Goal: Task Accomplishment & Management: Use online tool/utility

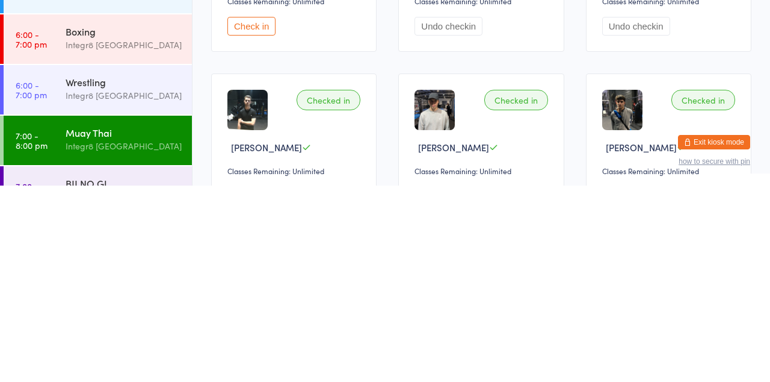
scroll to position [45, 0]
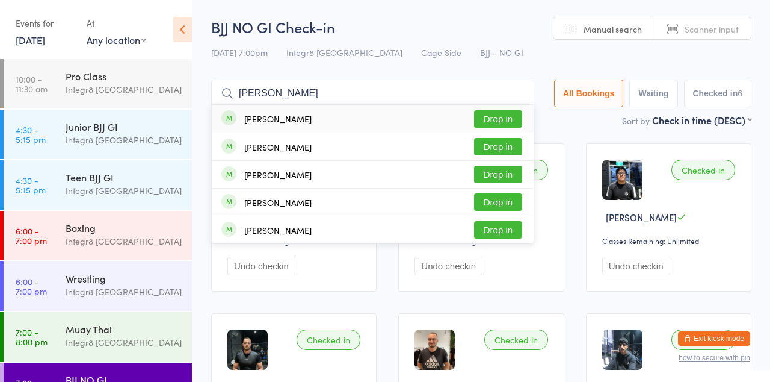
type input "[PERSON_NAME]"
click at [503, 119] on button "Drop in" at bounding box center [498, 118] width 48 height 17
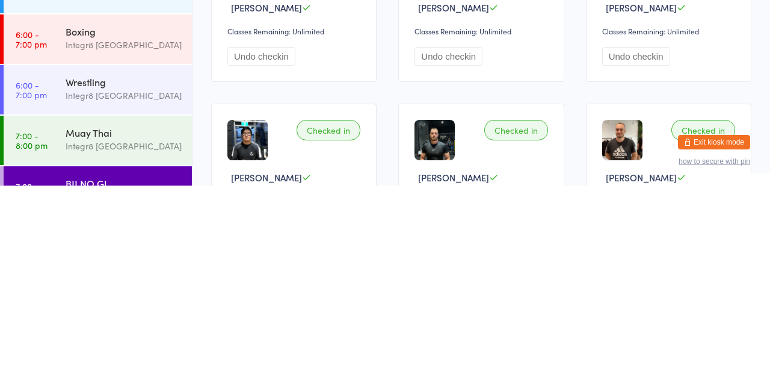
scroll to position [14, 0]
click at [122, 354] on div "Muay Thai Integr8 [GEOGRAPHIC_DATA]" at bounding box center [129, 336] width 126 height 48
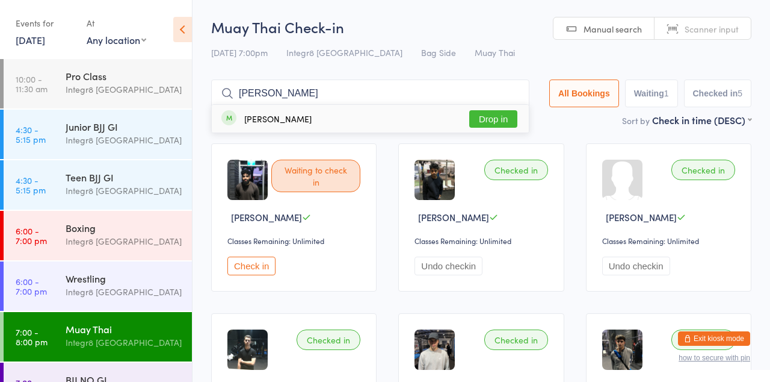
type input "[PERSON_NAME]"
click at [504, 123] on button "Drop in" at bounding box center [493, 118] width 48 height 17
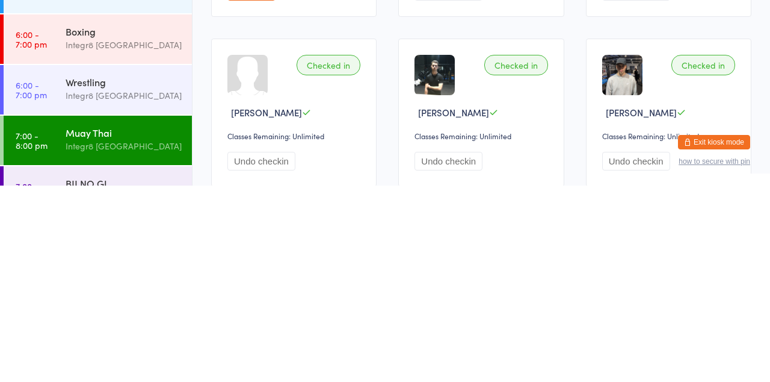
scroll to position [84, 0]
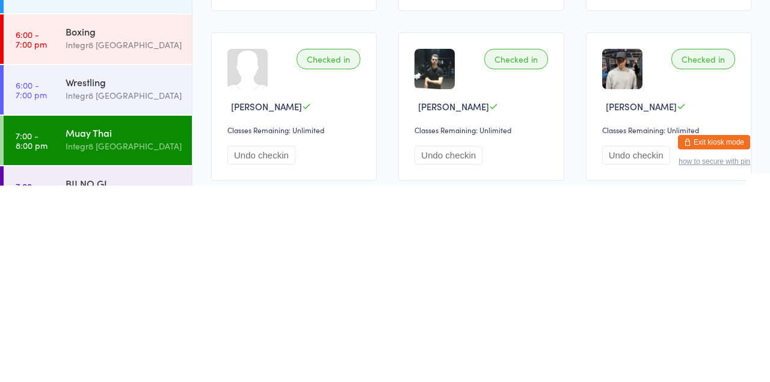
click at [137, 381] on div "BJJ NO GI" at bounding box center [124, 379] width 116 height 13
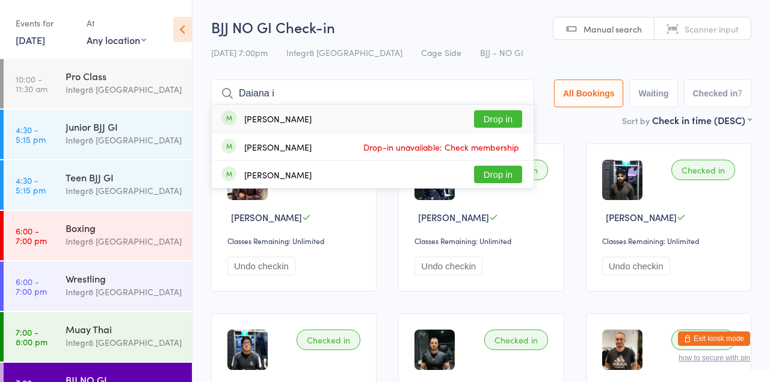
type input "Daiana i"
click at [497, 120] on button "Drop in" at bounding box center [498, 118] width 48 height 17
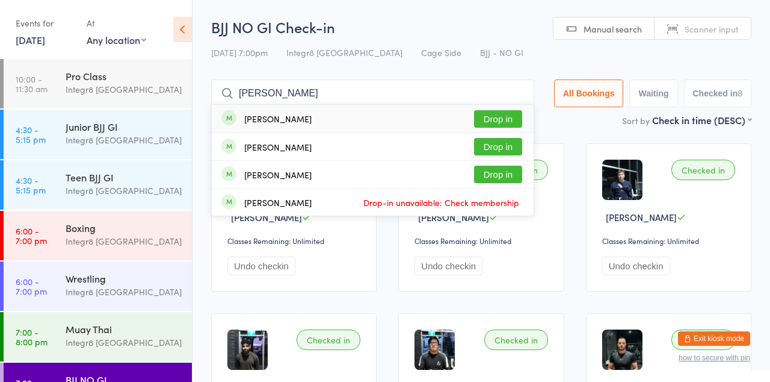
type input "[PERSON_NAME]"
click at [496, 120] on button "Drop in" at bounding box center [498, 118] width 48 height 17
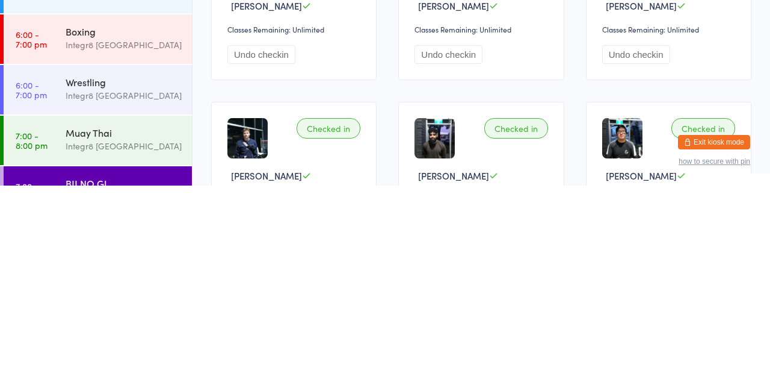
scroll to position [15, 0]
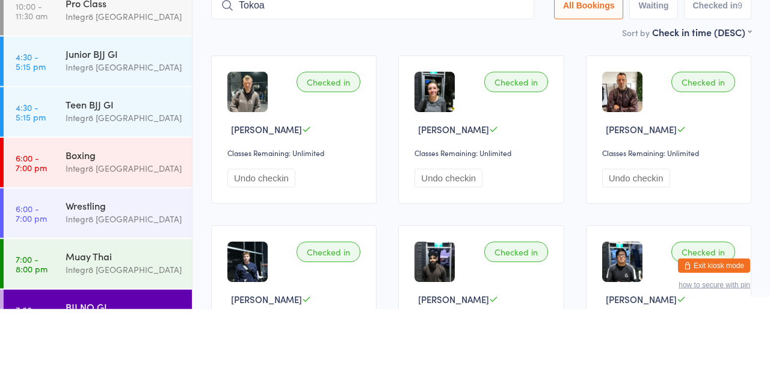
type input "Tokoa"
click at [492, 105] on button "Drop in" at bounding box center [498, 103] width 48 height 17
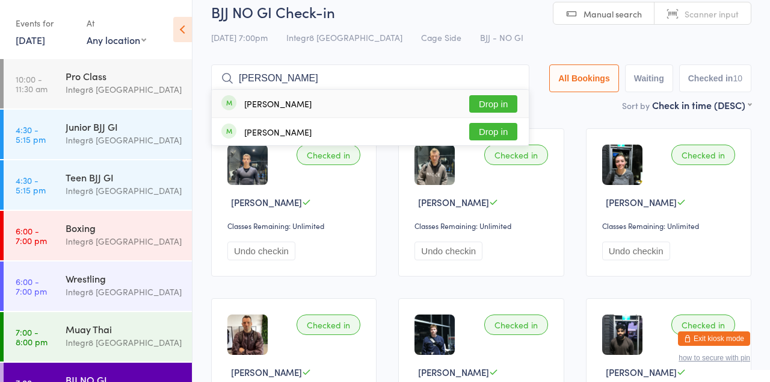
type input "[PERSON_NAME]"
click at [504, 107] on button "Drop in" at bounding box center [493, 103] width 48 height 17
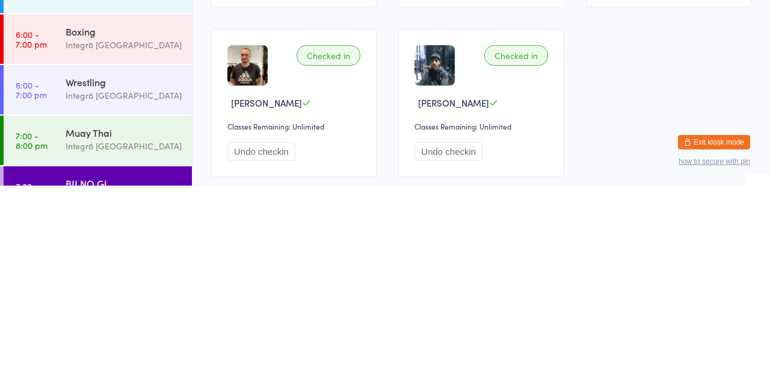
scroll to position [444, 0]
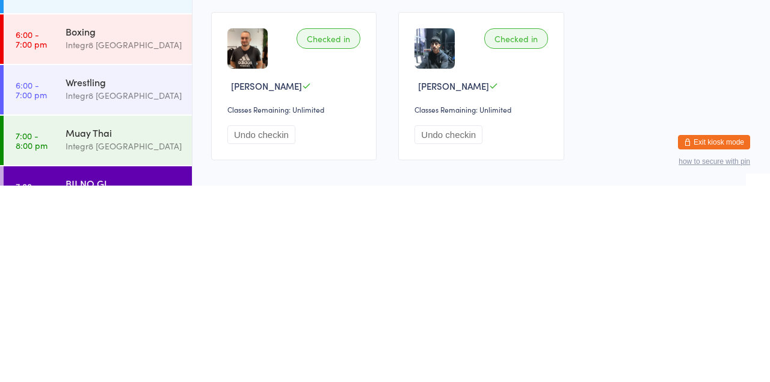
click at [114, 344] on div "Integr8 [GEOGRAPHIC_DATA]" at bounding box center [124, 342] width 116 height 14
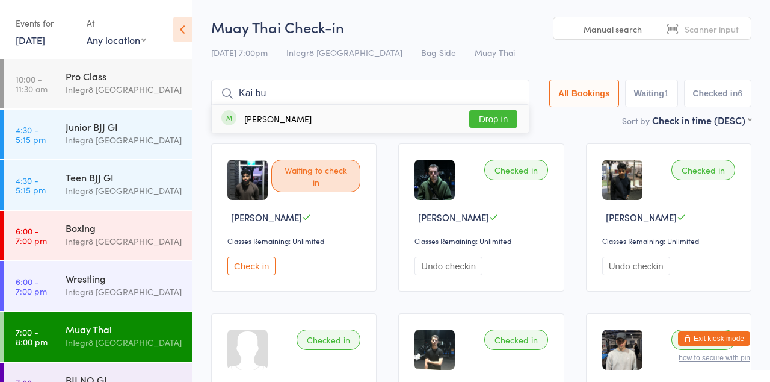
type input "Kai bu"
click at [500, 126] on button "Drop in" at bounding box center [493, 118] width 48 height 17
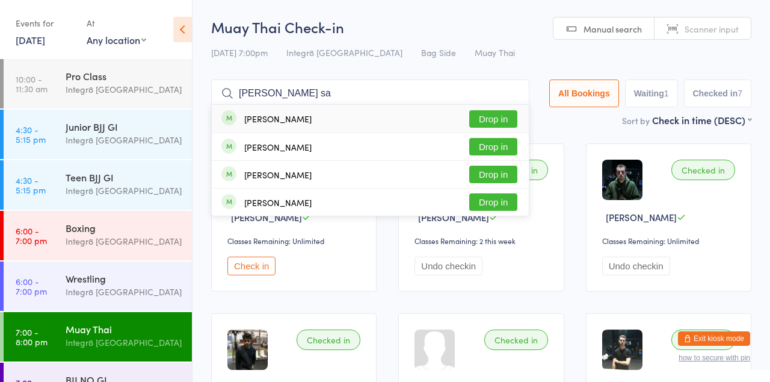
type input "[PERSON_NAME] sa"
click at [486, 123] on button "Drop in" at bounding box center [493, 118] width 48 height 17
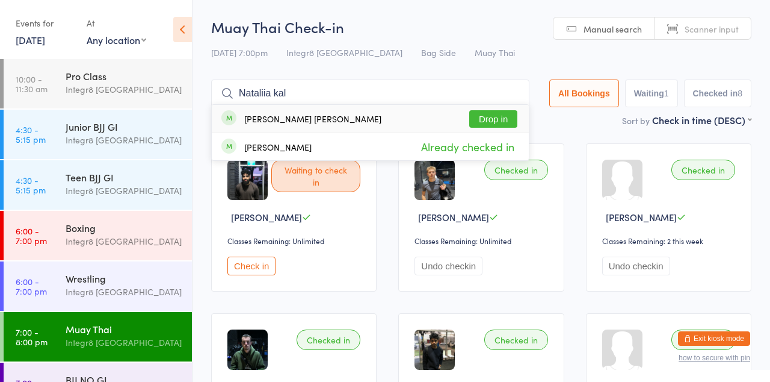
type input "Nataliia kal"
click at [361, 116] on div "[PERSON_NAME] [PERSON_NAME]" at bounding box center [312, 119] width 137 height 10
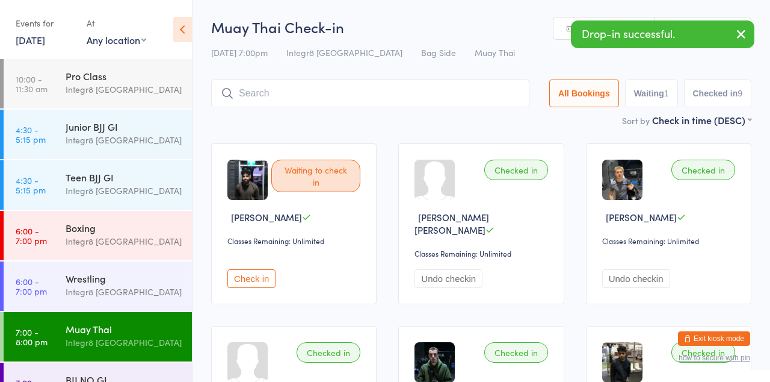
click at [658, 40] on div "Drop-in successful." at bounding box center [663, 34] width 184 height 28
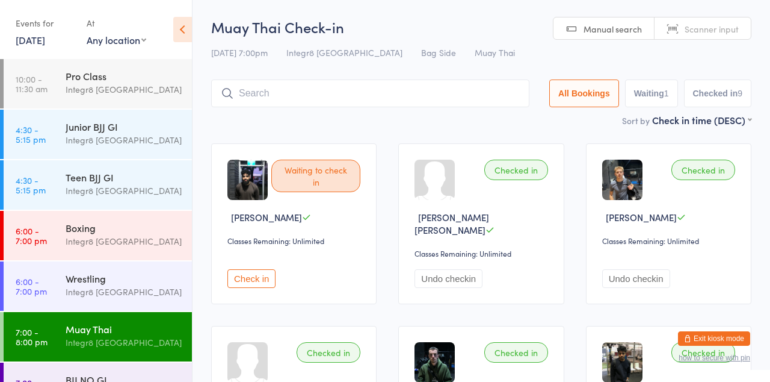
click at [279, 79] on input "search" at bounding box center [370, 93] width 318 height 28
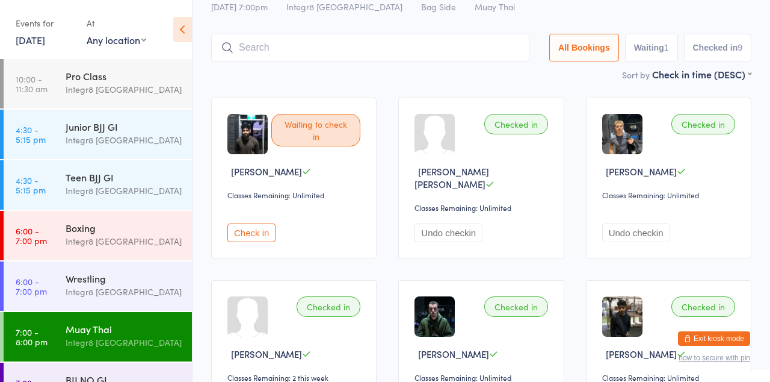
scroll to position [79, 0]
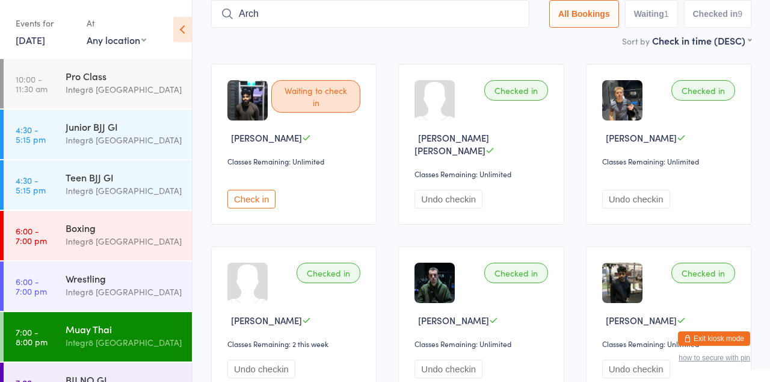
type input "Arch"
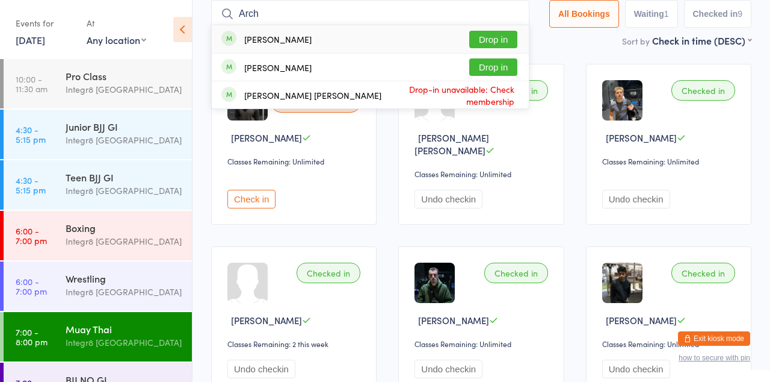
click at [509, 60] on button "Drop in" at bounding box center [493, 66] width 48 height 17
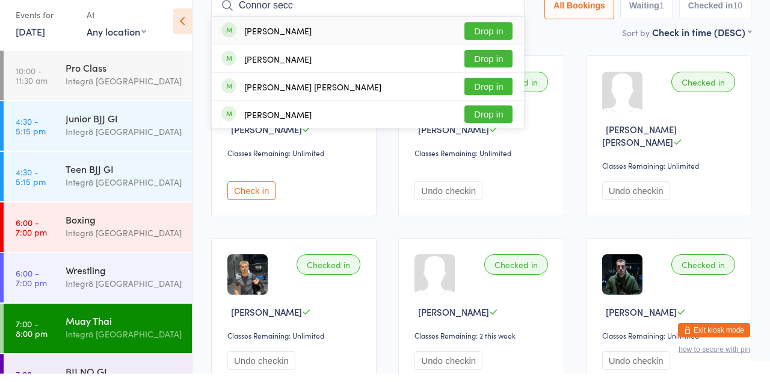
type input "Connor secc"
click at [494, 125] on button "Drop in" at bounding box center [489, 122] width 48 height 17
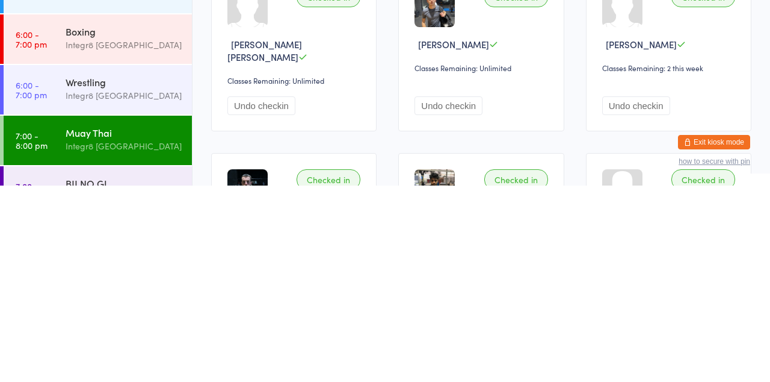
scroll to position [148, 0]
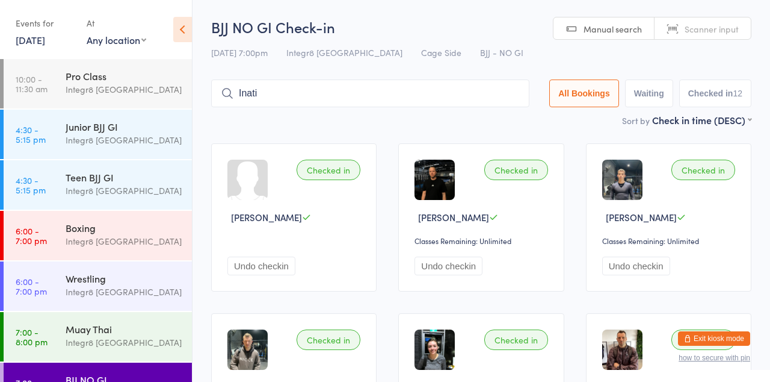
type input "Inati"
click at [508, 117] on button "Drop in" at bounding box center [493, 118] width 48 height 17
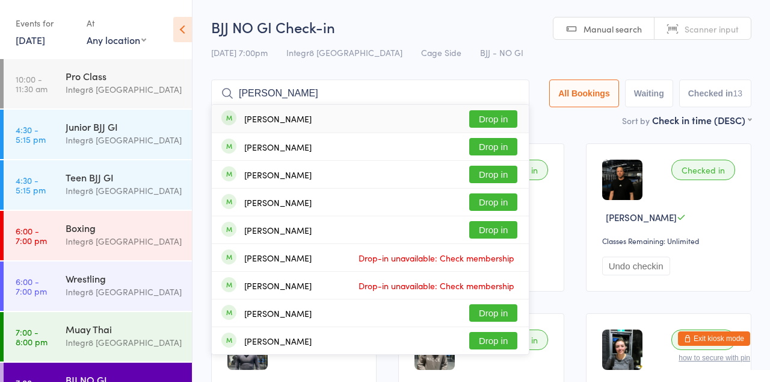
type input "[PERSON_NAME]"
click at [496, 119] on button "Drop in" at bounding box center [493, 118] width 48 height 17
